Goal: Complete application form: Complete application form

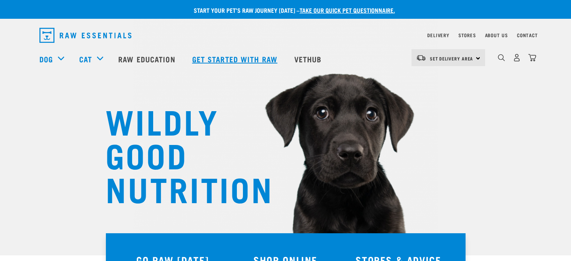
click at [214, 63] on link "Get started with Raw" at bounding box center [236, 59] width 102 height 30
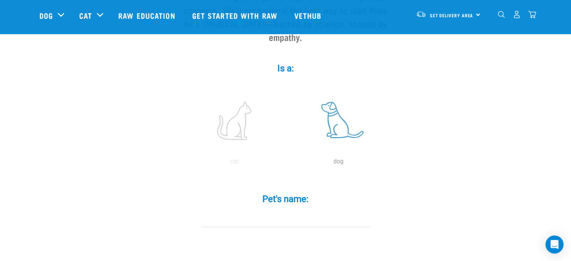
scroll to position [113, 0]
click at [335, 116] on label at bounding box center [338, 120] width 101 height 64
click at [286, 163] on input "radio" at bounding box center [286, 163] width 0 height 0
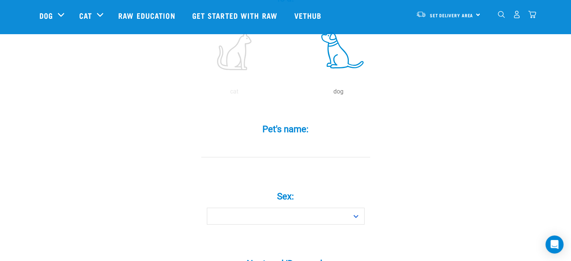
click at [304, 124] on div "Pet's name: *" at bounding box center [285, 135] width 225 height 44
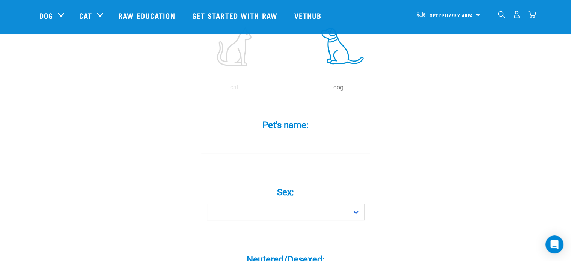
click at [309, 136] on input "Pet's name: *" at bounding box center [285, 144] width 169 height 17
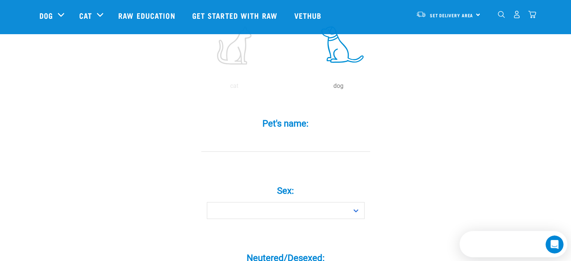
scroll to position [0, 0]
type input "Marvin"
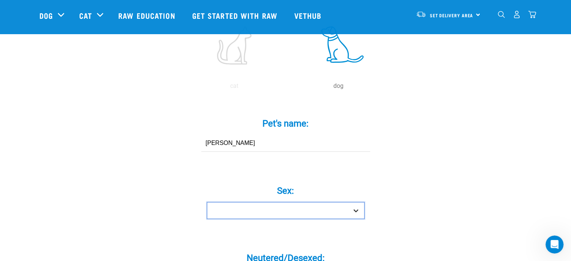
click at [356, 202] on select "Boy Girl" at bounding box center [286, 210] width 158 height 17
select select "boy"
click at [207, 202] on select "Boy Girl" at bounding box center [286, 210] width 158 height 17
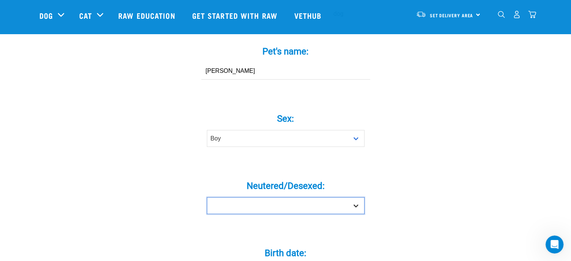
click at [354, 197] on select "Yes No" at bounding box center [286, 205] width 158 height 17
click at [348, 197] on select "Yes No" at bounding box center [286, 205] width 158 height 17
select select "yes"
click at [207, 197] on select "Yes No" at bounding box center [286, 205] width 158 height 17
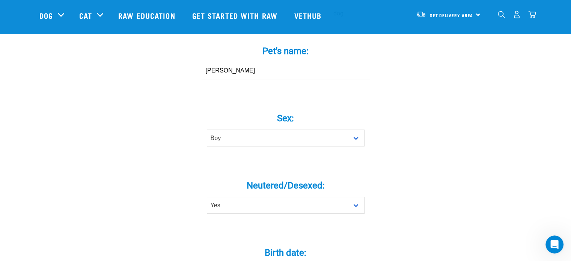
click at [410, 186] on div "Tell us about your pet Tell us their age, weight, energy levels, and any health…" at bounding box center [285, 248] width 493 height 896
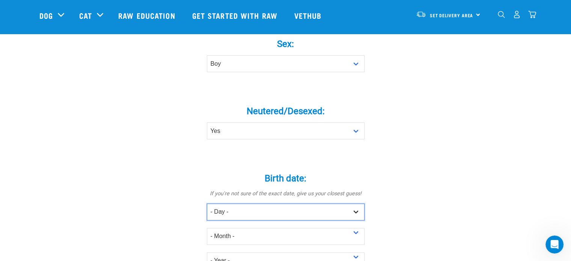
click at [336, 203] on select "- Day - 1 2 3 4 5 6 7 8 9 10 11 12 13 14 15 16 17 18 19 20 21 22 23 24 25 26 27" at bounding box center [286, 211] width 158 height 17
select select "13"
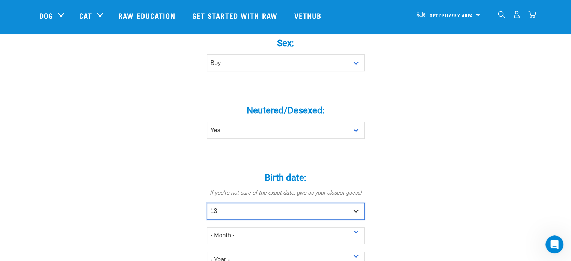
click at [207, 203] on select "- Day - 1 2 3 4 5 6 7 8 9 10 11 12 13 14 15 16 17 18 19 20 21 22 23 24 25 26 27" at bounding box center [286, 211] width 158 height 17
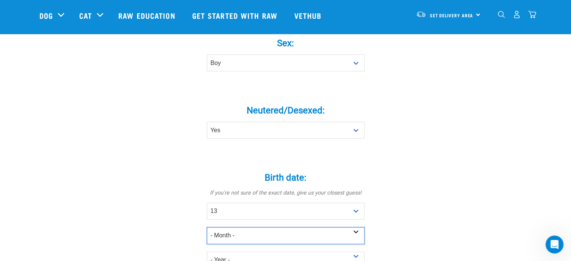
click at [344, 227] on select "- Month - January February March April May June July August September October N…" at bounding box center [286, 235] width 158 height 17
select select "July"
click at [207, 227] on select "- Month - January February March April May June July August September October N…" at bounding box center [286, 235] width 158 height 17
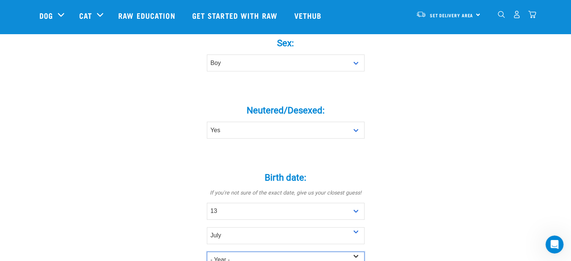
click at [357, 252] on select "- Year - 2025 2024 2023 2022 2021 2020 2019 2018 2017 2016 2015 2014 2013 2012" at bounding box center [286, 260] width 158 height 17
select select "2021"
click at [207, 252] on select "- Year - 2025 2024 2023 2022 2021 2020 2019 2018 2017 2016 2015 2014 2013 2012" at bounding box center [286, 260] width 158 height 17
click at [449, 144] on div "Tell us about your pet Tell us their age, weight, energy levels, and any health…" at bounding box center [285, 173] width 493 height 896
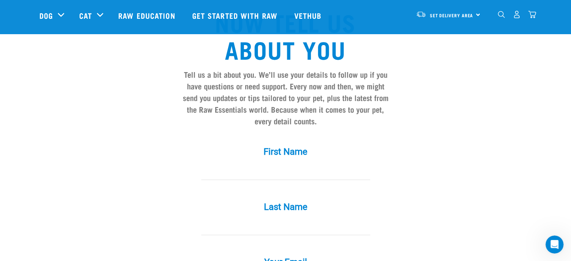
click at [299, 163] on input "First Name *" at bounding box center [285, 171] width 169 height 17
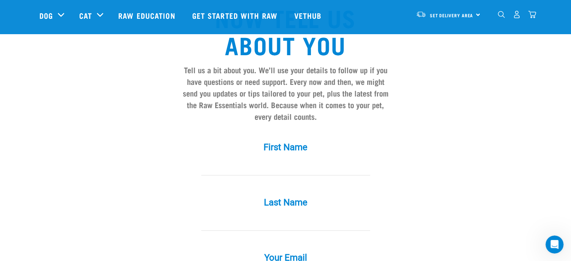
scroll to position [633, 0]
type input "Nicola"
type input "Stewart"
type input "stewartnicolae@gmail.com"
click at [392, 143] on div "First Name * Nicola" at bounding box center [285, 153] width 225 height 44
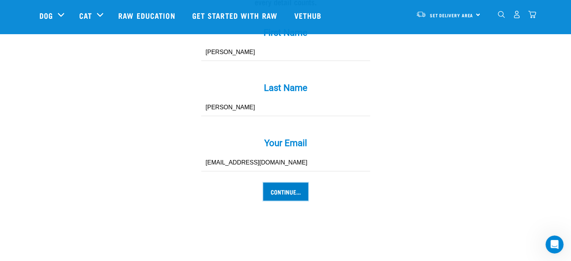
click at [287, 182] on input "Continue..." at bounding box center [285, 191] width 45 height 18
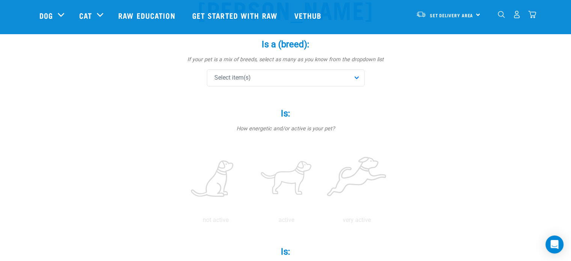
click at [344, 81] on div "Select item(s)" at bounding box center [286, 77] width 158 height 17
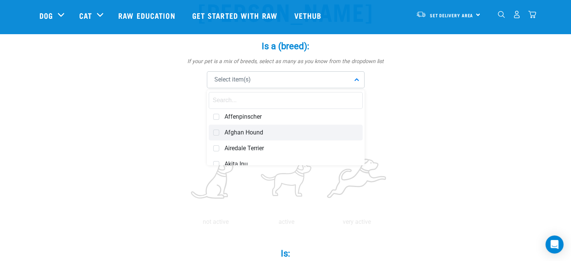
scroll to position [78, 0]
click at [253, 87] on div "Select item(s)" at bounding box center [286, 79] width 158 height 17
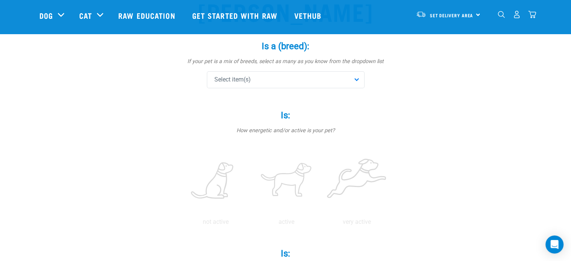
click at [257, 82] on div "Select item(s)" at bounding box center [286, 79] width 158 height 17
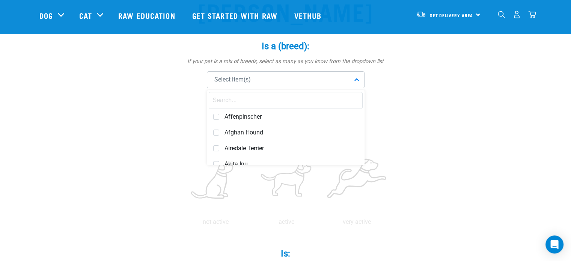
click at [249, 99] on input "text" at bounding box center [286, 100] width 154 height 17
type input "pit"
click at [256, 114] on span "American Pit Bull Terrier" at bounding box center [291, 117] width 134 height 8
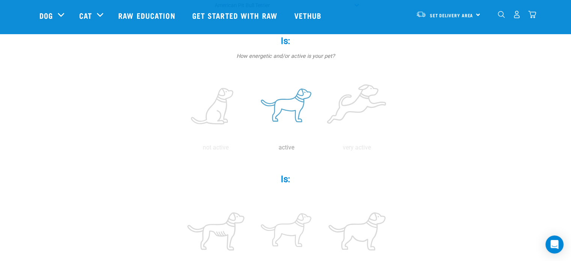
scroll to position [153, 0]
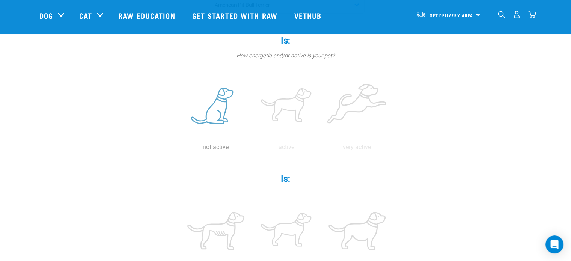
click at [231, 113] on label at bounding box center [216, 106] width 68 height 64
click at [181, 149] on input "radio" at bounding box center [181, 149] width 0 height 0
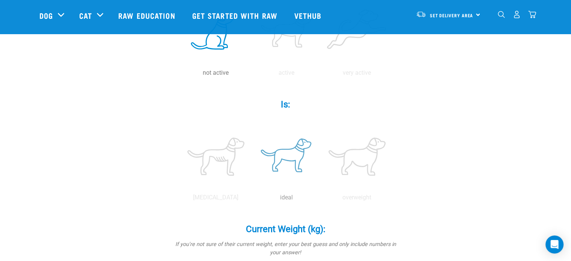
scroll to position [227, 0]
click at [297, 167] on label at bounding box center [287, 156] width 68 height 64
click at [251, 199] on input "radio" at bounding box center [251, 199] width 0 height 0
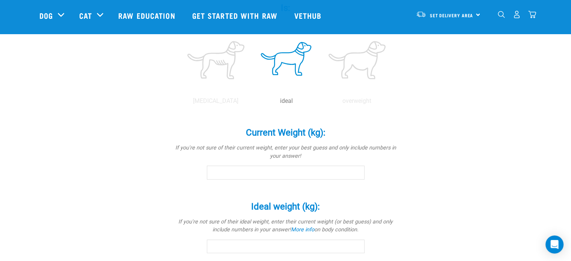
click at [345, 182] on div "Current Weight (kg): * If you're not sure of their current weight, enter your b…" at bounding box center [285, 154] width 225 height 74
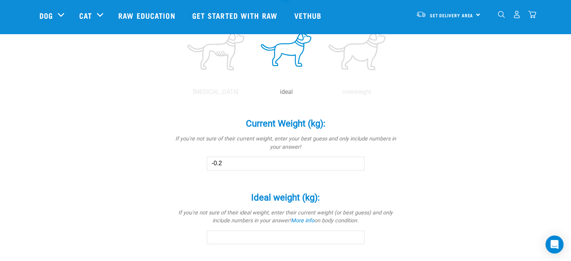
click at [348, 167] on input "-0.2" at bounding box center [286, 164] width 158 height 14
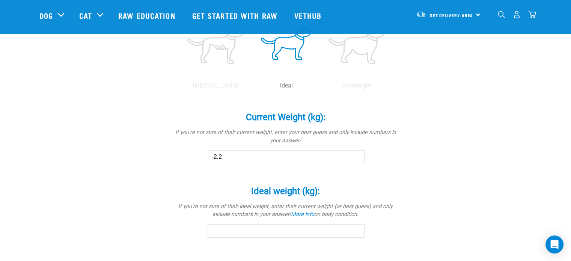
click at [354, 159] on input "-2.2" at bounding box center [286, 157] width 158 height 14
drag, startPoint x: 304, startPoint y: 160, endPoint x: 184, endPoint y: 170, distance: 120.5
click at [184, 170] on div "Current Weight (kg): * If you're not sure of their current weight, enter your b…" at bounding box center [285, 138] width 225 height 74
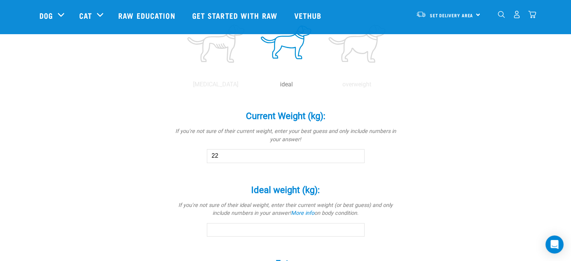
type input "22"
click at [393, 175] on div "Ideal weight (kg): * If you're not sure of their ideal weight, enter their curr…" at bounding box center [285, 205] width 225 height 63
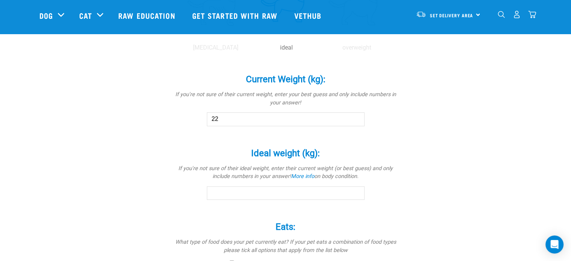
scroll to position [377, 0]
click at [356, 195] on input "-0.1" at bounding box center [286, 193] width 158 height 14
drag, startPoint x: 312, startPoint y: 196, endPoint x: 165, endPoint y: 200, distance: 147.6
click at [171, 199] on div "Marvin Is a (breed): * If your pet is a mix of breeds, select as many as you kn…" at bounding box center [285, 29] width 493 height 693
type input "22"
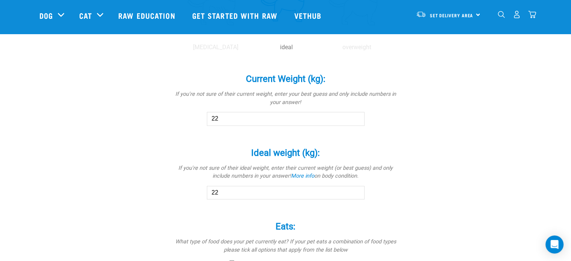
click at [431, 185] on div "Marvin Is a (breed): * If your pet is a mix of breeds, select as many as you kn…" at bounding box center [285, 29] width 493 height 693
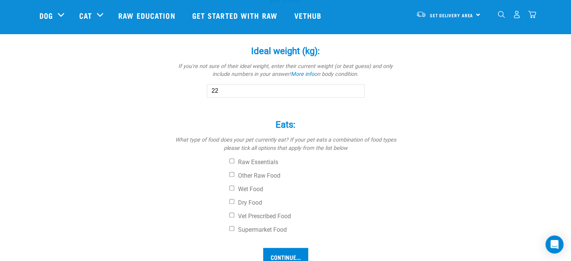
scroll to position [479, 0]
click at [231, 187] on input "Wet Food" at bounding box center [231, 187] width 5 height 5
checkbox input "true"
click at [231, 212] on input "Vet Prescribed Food" at bounding box center [231, 214] width 5 height 5
checkbox input "true"
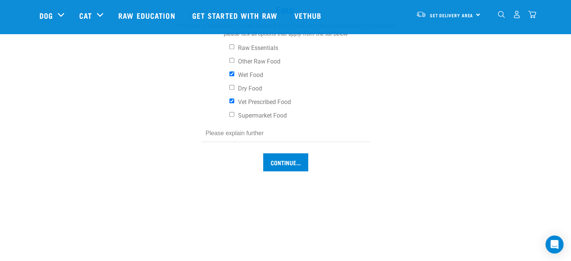
click at [292, 139] on input "text" at bounding box center [285, 133] width 169 height 17
click at [236, 134] on input "Hills Biome and Primal meat" at bounding box center [285, 133] width 169 height 17
click at [339, 133] on input "Hills Biome dry food and Primal meat" at bounding box center [285, 133] width 169 height 17
type input "Hills Biome dry food and Primal wet food"
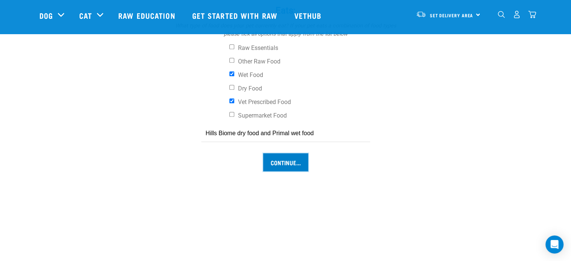
click at [279, 163] on input "Continue..." at bounding box center [285, 162] width 45 height 18
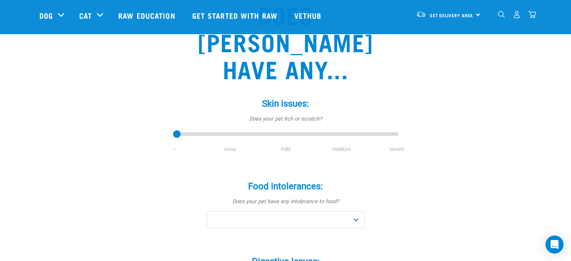
scroll to position [75, 0]
type input "3"
click at [342, 129] on input "range" at bounding box center [285, 134] width 225 height 11
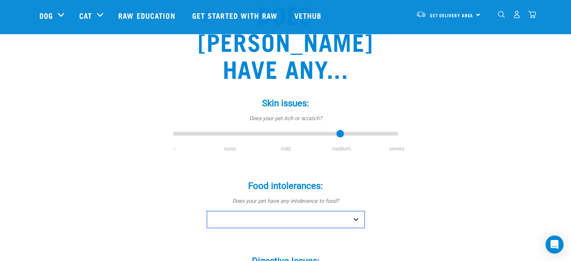
click at [358, 211] on select "No Yes" at bounding box center [286, 219] width 158 height 17
select select "no"
click at [207, 211] on select "No Yes" at bounding box center [286, 219] width 158 height 17
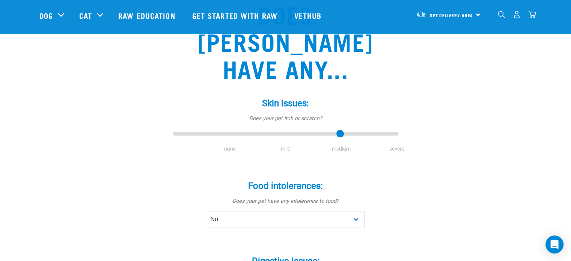
click at [421, 191] on div "Does Marvin have any... Skin issues: * Does your pet itch or scratch? - none mi…" at bounding box center [285, 265] width 493 height 560
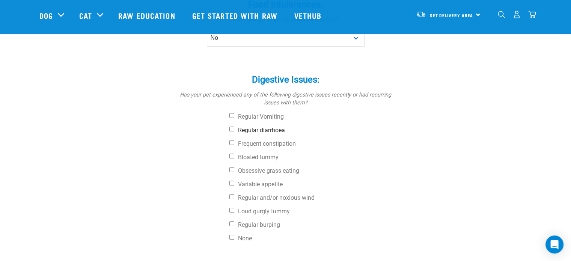
click at [230, 127] on input "Regular diarrhoea" at bounding box center [231, 129] width 5 height 5
checkbox input "true"
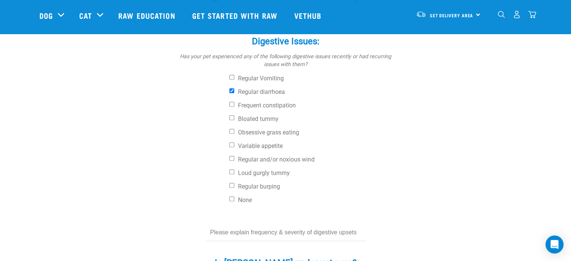
scroll to position [295, 0]
click at [232, 155] on input "Regular and/or noxious wind" at bounding box center [231, 157] width 5 height 5
checkbox input "true"
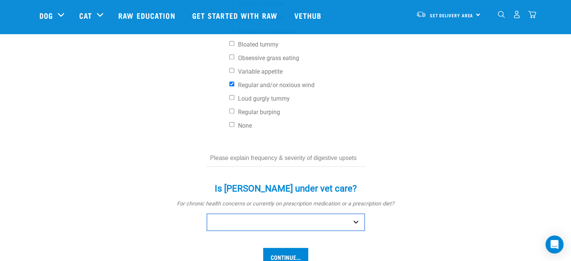
click at [282, 214] on select "No Yes" at bounding box center [286, 222] width 158 height 17
click at [287, 213] on select "No Yes" at bounding box center [286, 221] width 158 height 17
select select "yes"
click at [207, 213] on select "No Yes" at bounding box center [286, 221] width 158 height 17
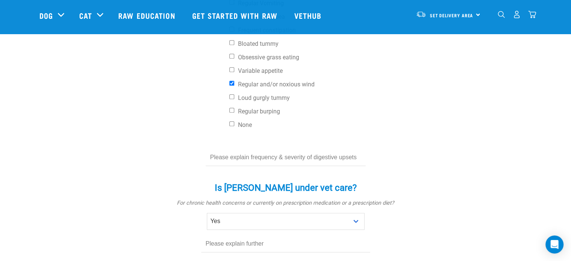
click at [291, 149] on input "text" at bounding box center [286, 157] width 160 height 17
type input "He pretty much always has runny poohs"
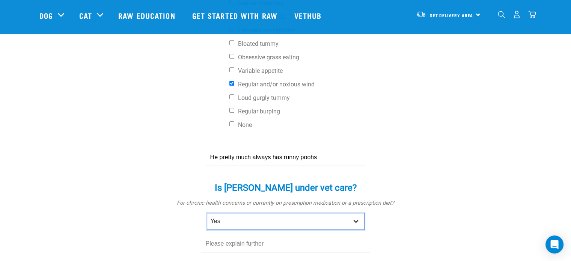
click at [298, 213] on select "No Yes" at bounding box center [286, 221] width 158 height 17
click at [207, 213] on select "No Yes" at bounding box center [286, 221] width 158 height 17
click at [296, 229] on div "Is Marvin under vet care? * For chronic health concerns or currently on prescri…" at bounding box center [285, 218] width 225 height 92
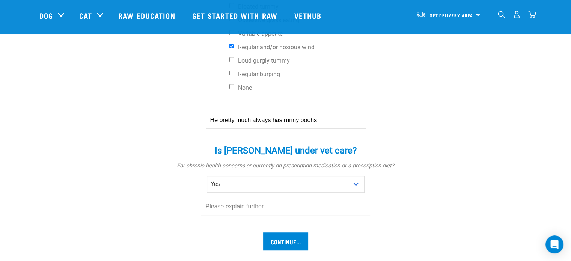
click at [224, 195] on div "Is Marvin under vet care? * For chronic health concerns or currently on prescri…" at bounding box center [285, 181] width 225 height 92
click at [228, 198] on input "text" at bounding box center [285, 206] width 169 height 17
type input "H"
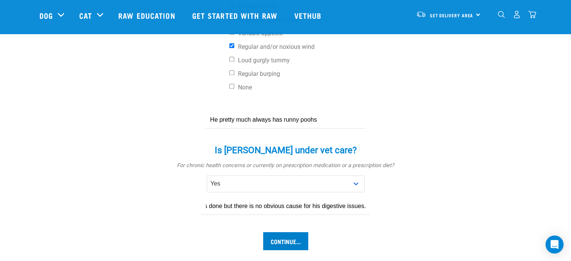
type input "He's on Hills Biome dry food and has had lots of investigations done but there …"
click at [301, 232] on input "Continue..." at bounding box center [285, 241] width 45 height 18
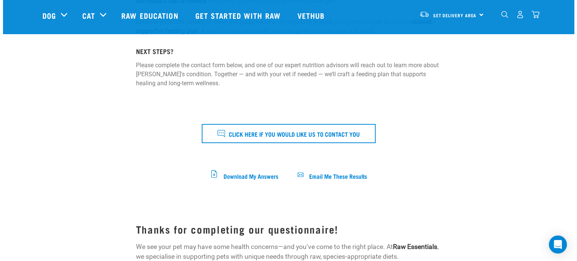
scroll to position [187, 0]
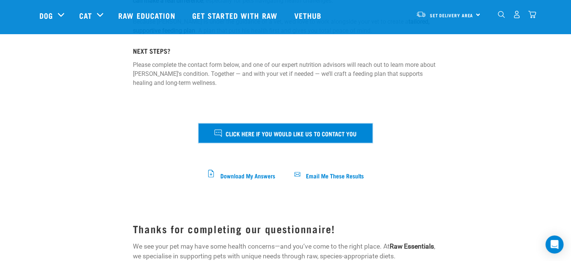
click at [324, 134] on span "Click here if you would like us to contact you" at bounding box center [291, 133] width 131 height 10
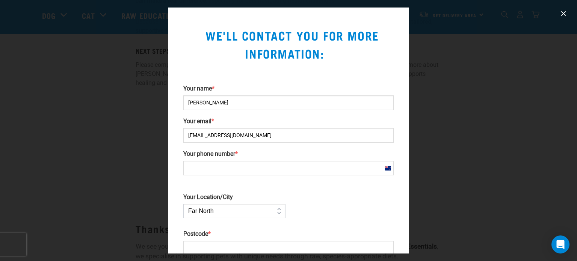
click at [253, 162] on input "Your phone number *" at bounding box center [288, 168] width 210 height 15
type input "[PHONE_NUMBER]"
type input "8051"
click at [275, 206] on select "Far [GEOGRAPHIC_DATA] [GEOGRAPHIC_DATA] [GEOGRAPHIC_DATA] [GEOGRAPHIC_DATA] [GE…" at bounding box center [234, 211] width 102 height 14
select select "[GEOGRAPHIC_DATA]"
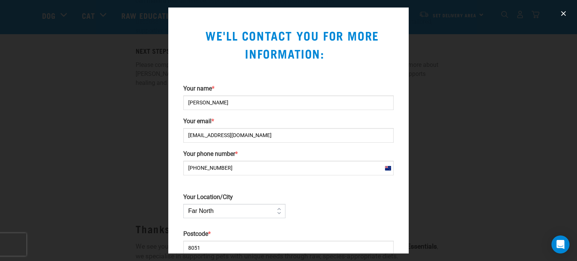
click at [183, 204] on select "Far [GEOGRAPHIC_DATA] [GEOGRAPHIC_DATA] [GEOGRAPHIC_DATA] [GEOGRAPHIC_DATA] [GE…" at bounding box center [234, 211] width 102 height 14
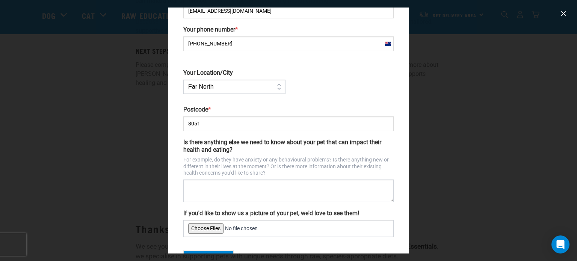
scroll to position [134, 0]
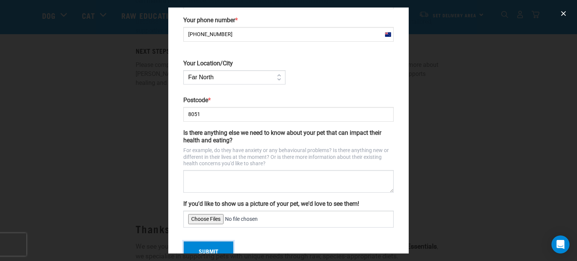
click at [219, 247] on button "Submit" at bounding box center [208, 251] width 50 height 20
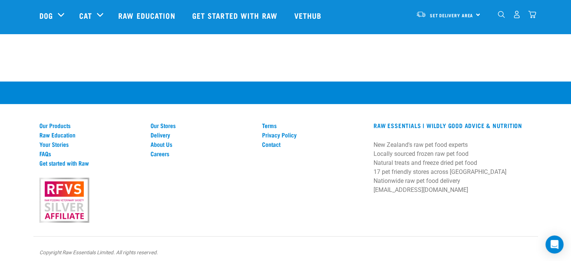
scroll to position [282, 0]
